Goal: Obtain resource: Download file/media

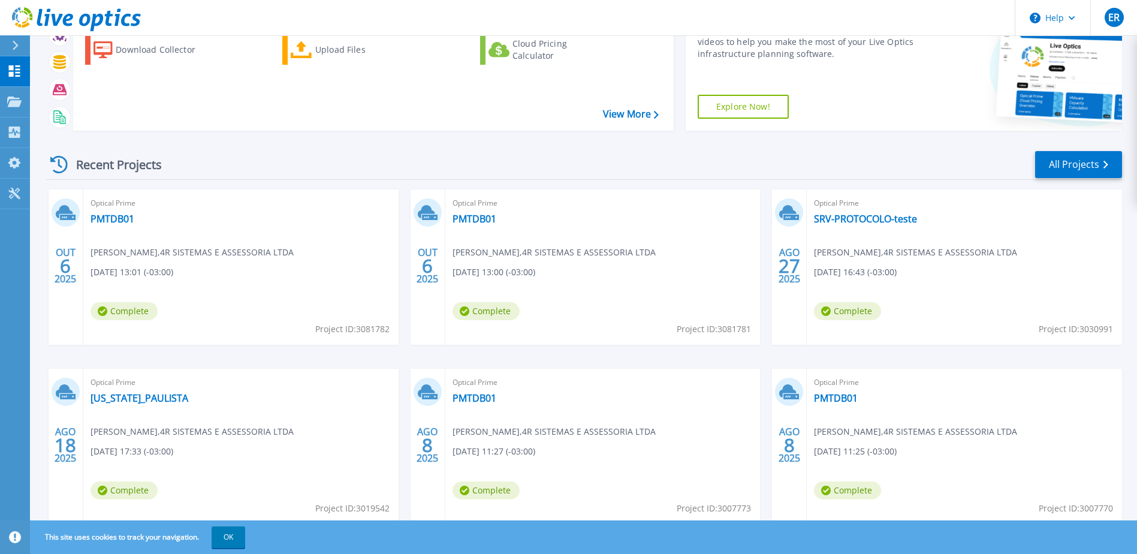
scroll to position [110, 0]
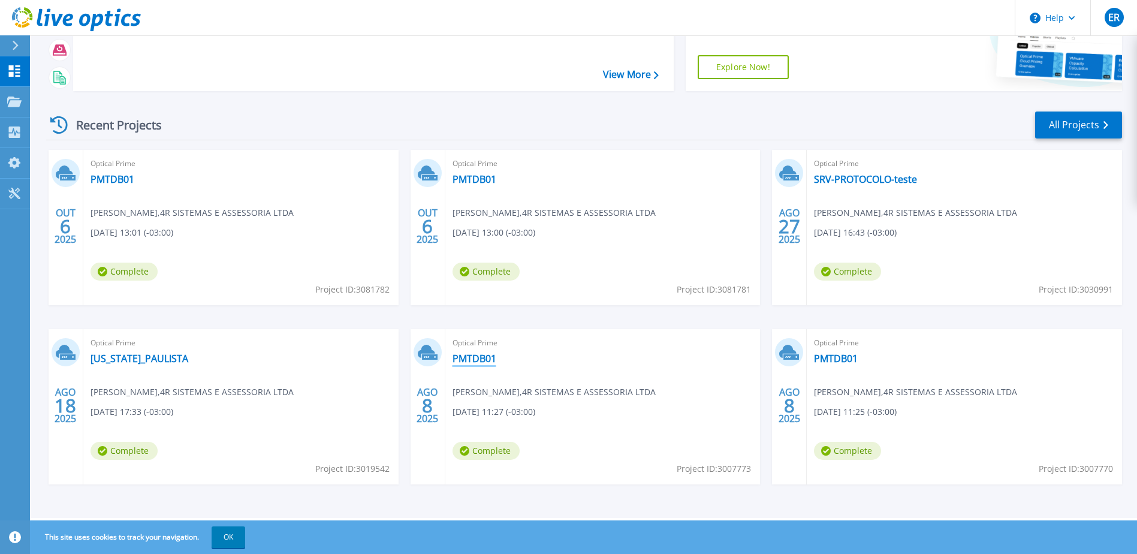
click at [481, 356] on link "PMTDB01" at bounding box center [474, 358] width 44 height 12
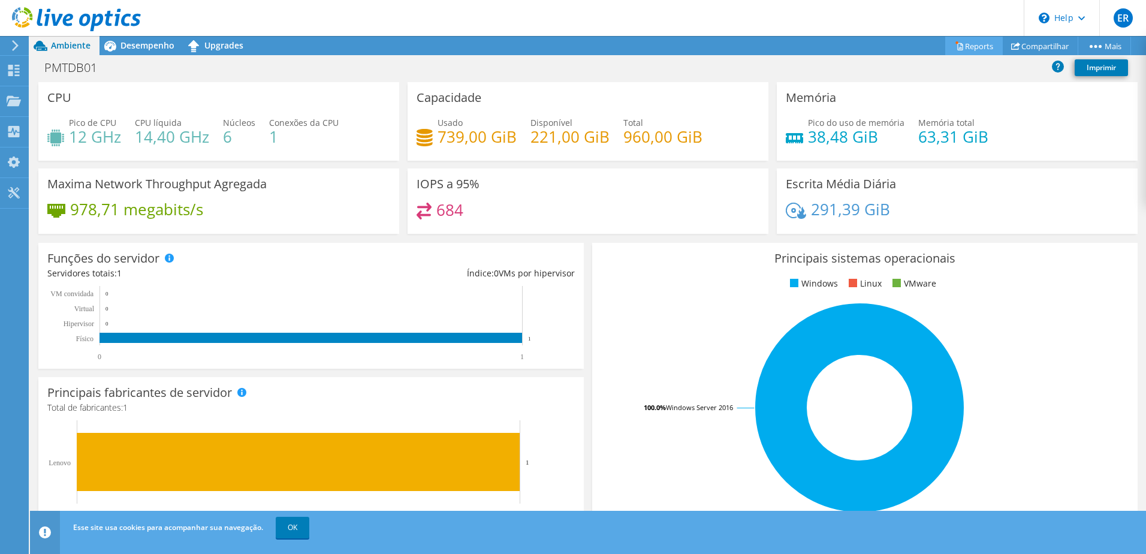
click at [959, 38] on link "Reports" at bounding box center [974, 46] width 58 height 19
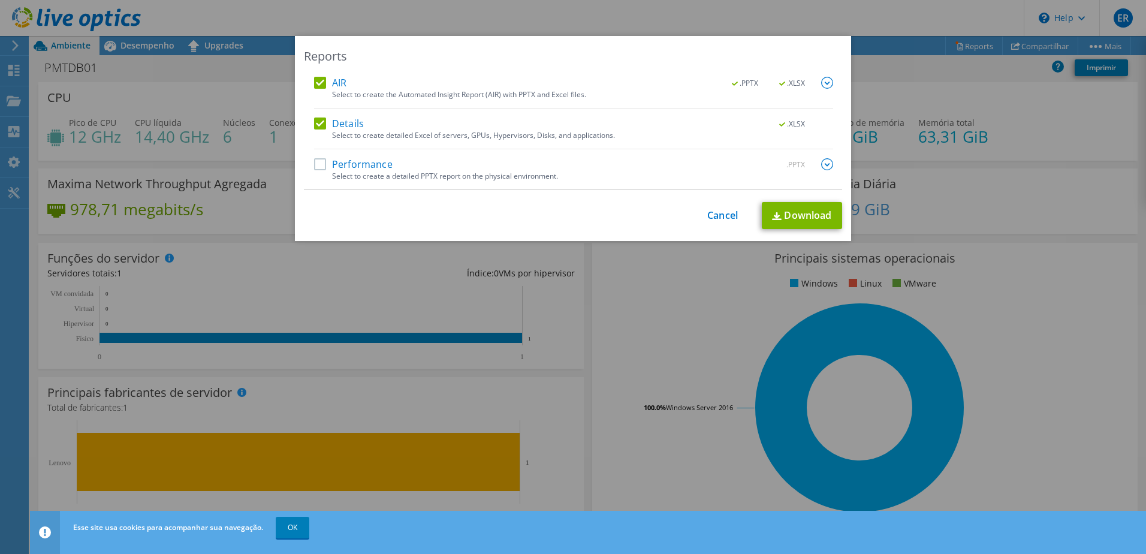
click at [315, 165] on label "Performance" at bounding box center [353, 164] width 79 height 12
click at [0, 0] on input "Performance" at bounding box center [0, 0] width 0 height 0
click at [821, 163] on img at bounding box center [827, 164] width 12 height 12
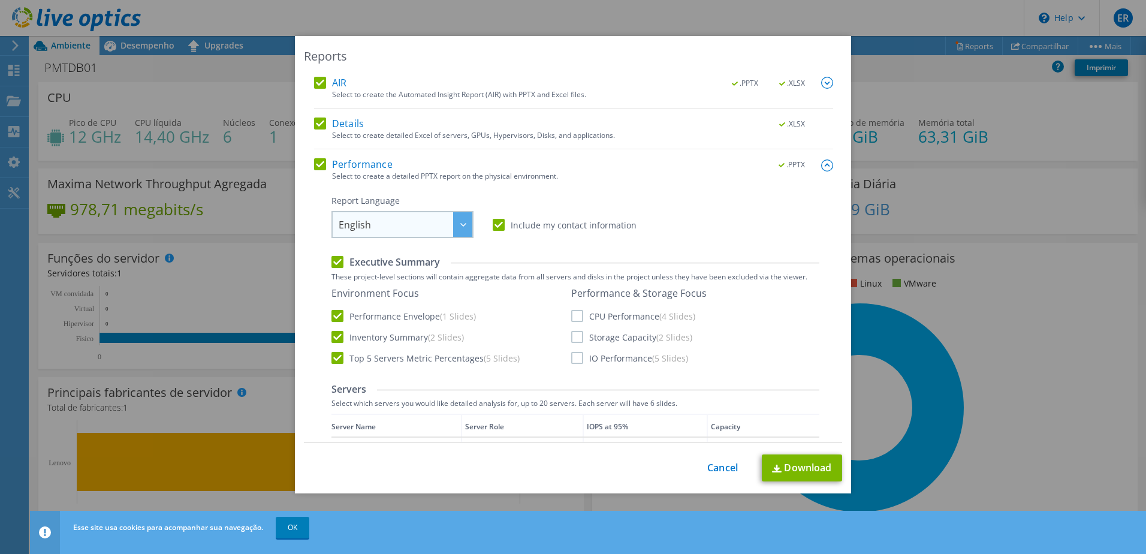
click at [464, 225] on div at bounding box center [462, 224] width 19 height 25
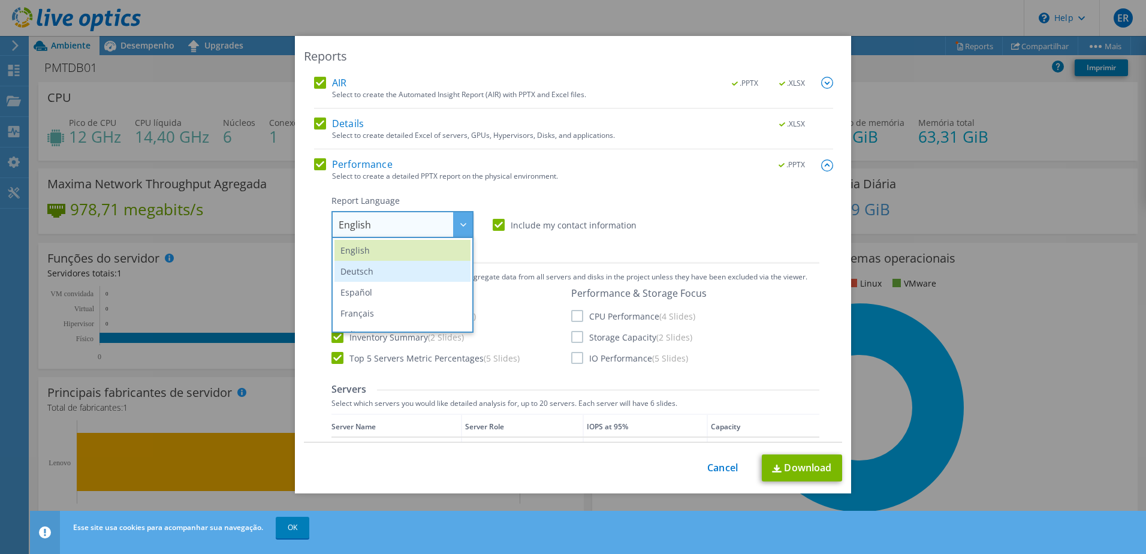
scroll to position [93, 0]
click at [369, 282] on li "Português" at bounding box center [402, 282] width 136 height 21
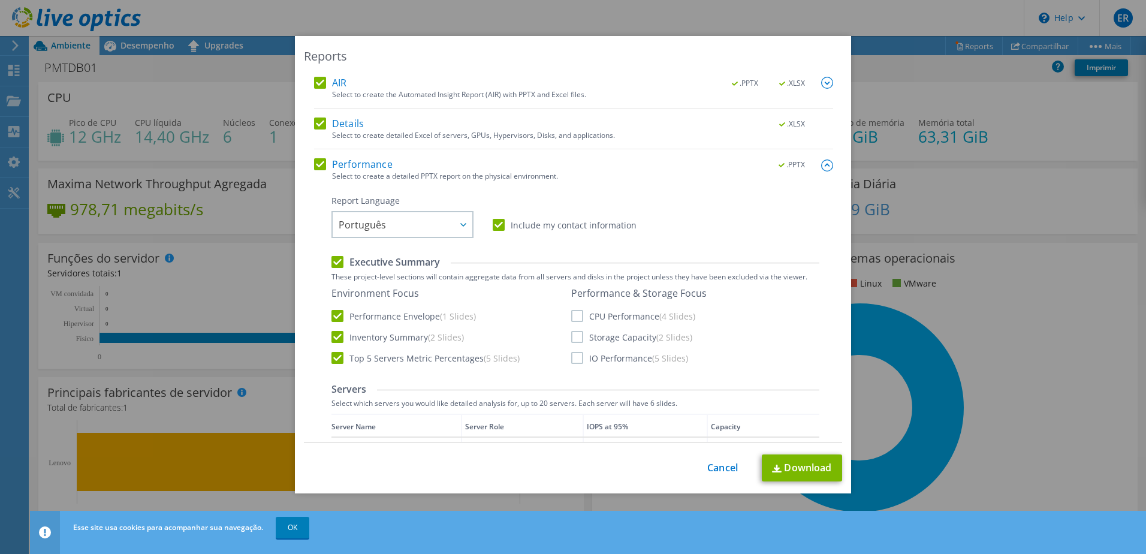
click at [572, 316] on label "CPU Performance (4 Slides)" at bounding box center [633, 316] width 124 height 12
click at [0, 0] on input "CPU Performance (4 Slides)" at bounding box center [0, 0] width 0 height 0
click at [571, 339] on label "Storage Capacity (2 Slides)" at bounding box center [631, 337] width 121 height 12
click at [0, 0] on input "Storage Capacity (2 Slides)" at bounding box center [0, 0] width 0 height 0
click at [571, 357] on label "IO Performance (5 Slides)" at bounding box center [629, 358] width 117 height 12
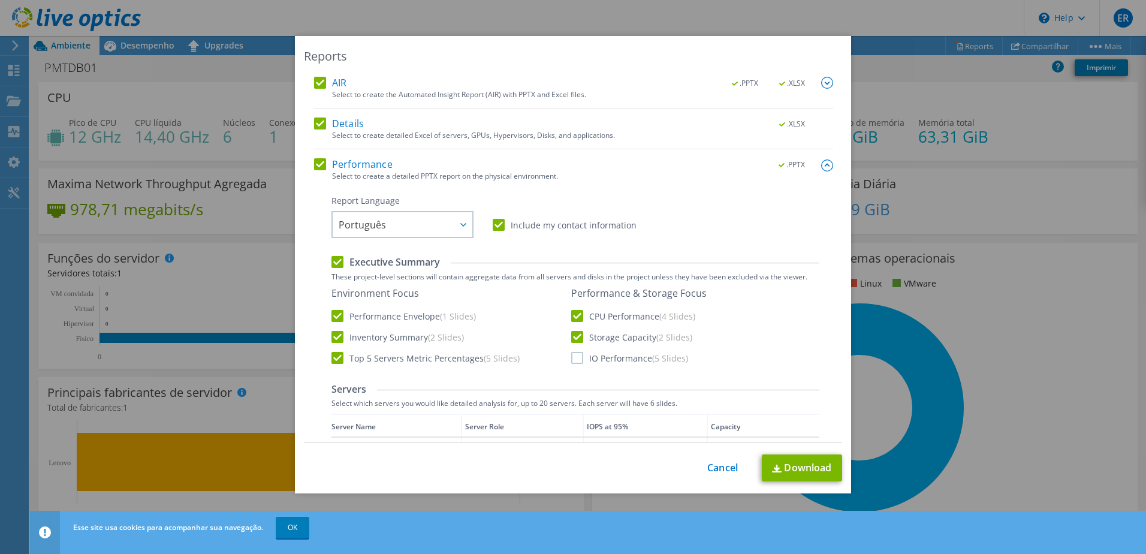
click at [0, 0] on input "IO Performance (5 Slides)" at bounding box center [0, 0] width 0 height 0
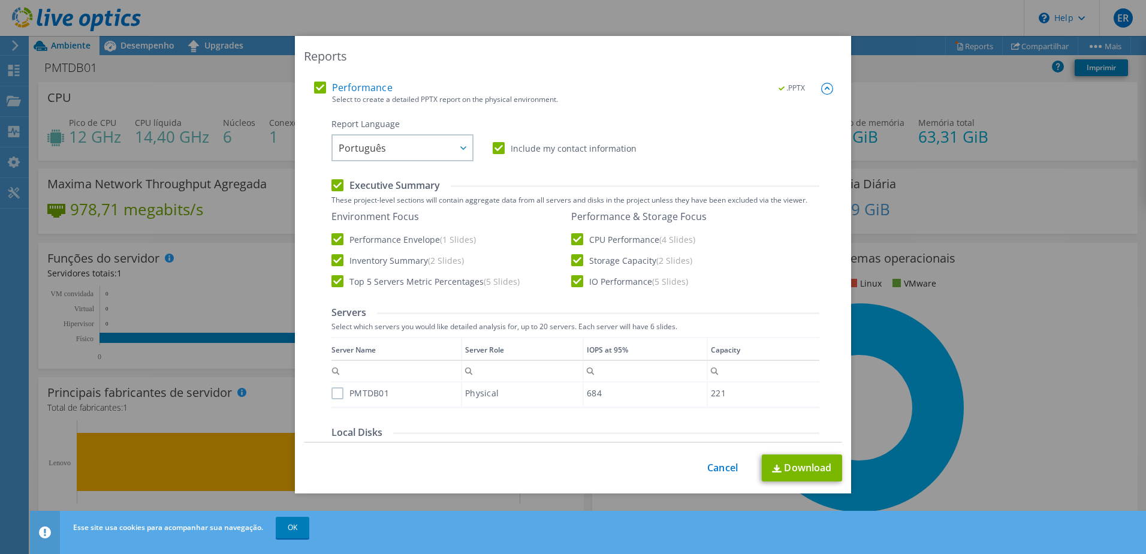
scroll to position [100, 0]
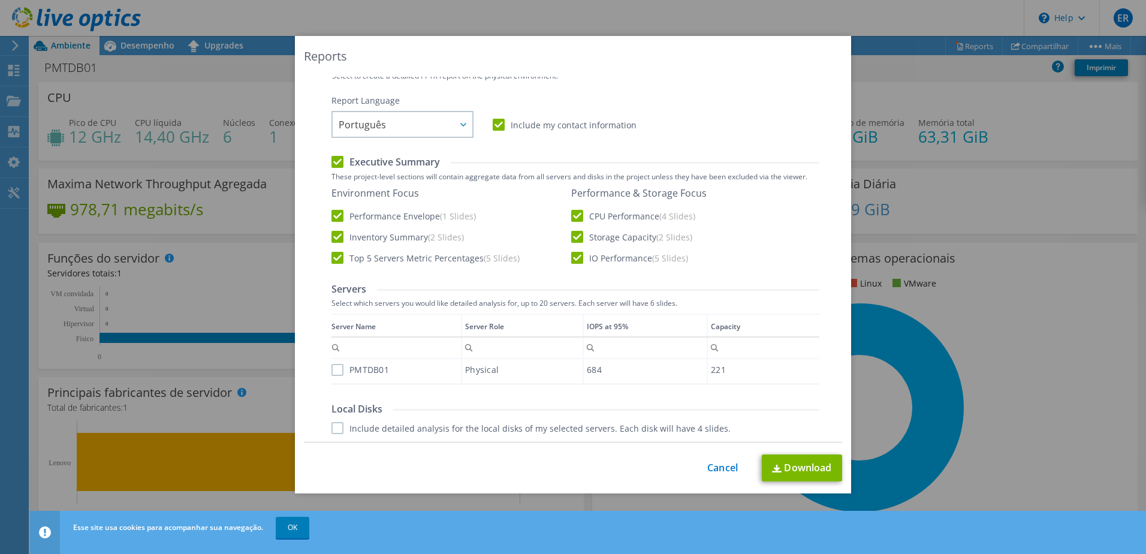
click at [334, 370] on label "PMTDB01" at bounding box center [360, 370] width 58 height 12
click at [0, 0] on input "PMTDB01" at bounding box center [0, 0] width 0 height 0
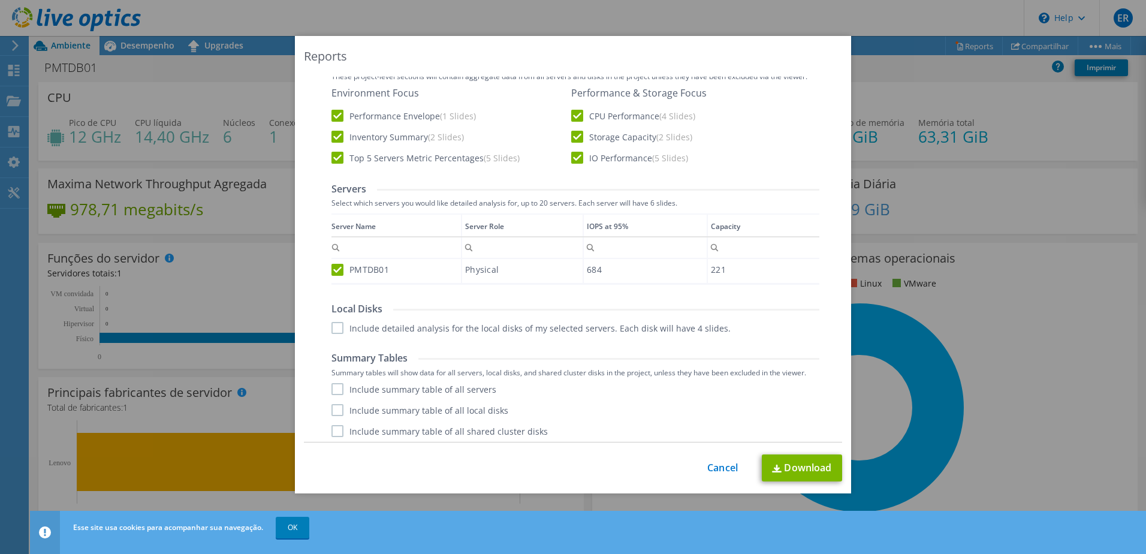
scroll to position [204, 0]
click at [334, 324] on label "Include detailed analysis for the local disks of my selected servers. Each disk…" at bounding box center [530, 324] width 399 height 12
click at [0, 0] on input "Include detailed analysis for the local disks of my selected servers. Each disk…" at bounding box center [0, 0] width 0 height 0
drag, startPoint x: 331, startPoint y: 385, endPoint x: 331, endPoint y: 406, distance: 21.0
click at [331, 385] on label "Include summary table of all servers" at bounding box center [413, 385] width 165 height 12
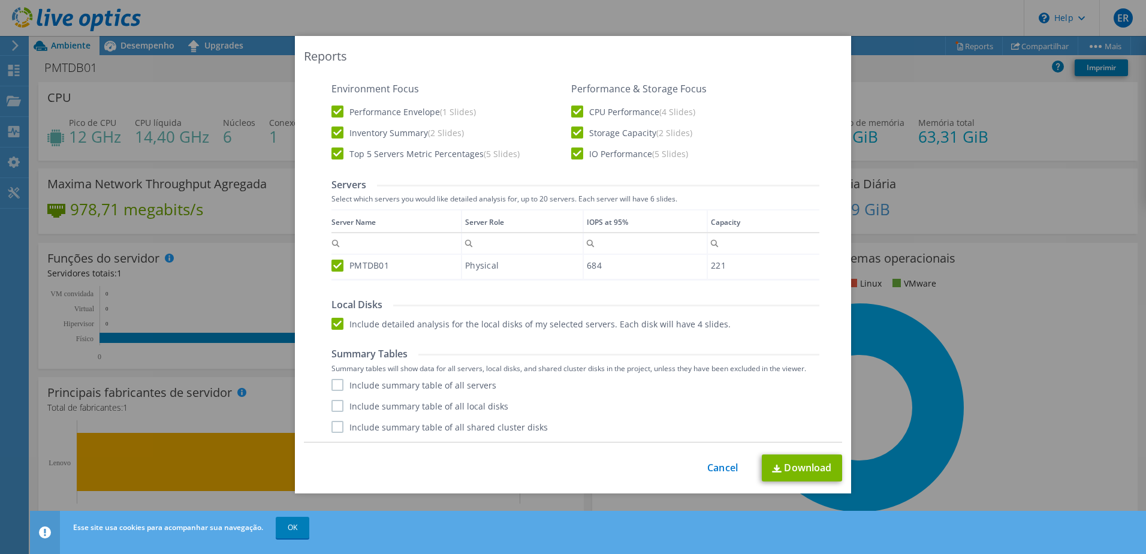
click at [0, 0] on input "Include summary table of all servers" at bounding box center [0, 0] width 0 height 0
click at [336, 407] on label "Include summary table of all local disks" at bounding box center [419, 406] width 177 height 12
click at [0, 0] on input "Include summary table of all local disks" at bounding box center [0, 0] width 0 height 0
click at [331, 433] on div "Performance .PPTX Select to create a detailed PPTX report on the physical envir…" at bounding box center [573, 198] width 519 height 488
click at [331, 426] on label "Include summary table of all shared cluster disks" at bounding box center [439, 427] width 216 height 12
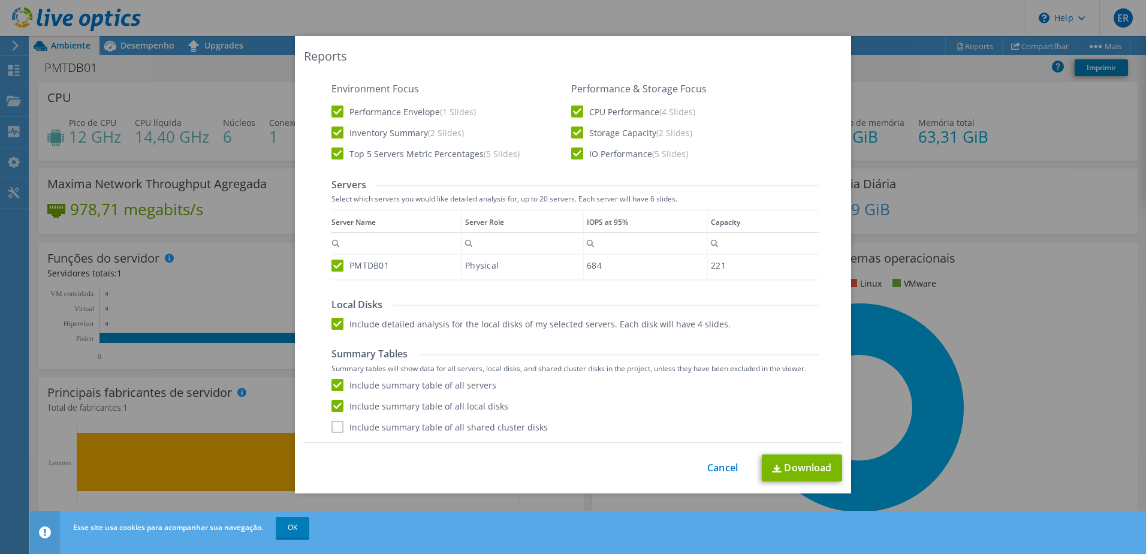
click at [0, 0] on input "Include summary table of all shared cluster disks" at bounding box center [0, 0] width 0 height 0
click at [798, 466] on link "Download" at bounding box center [802, 467] width 80 height 27
